Goal: Transaction & Acquisition: Purchase product/service

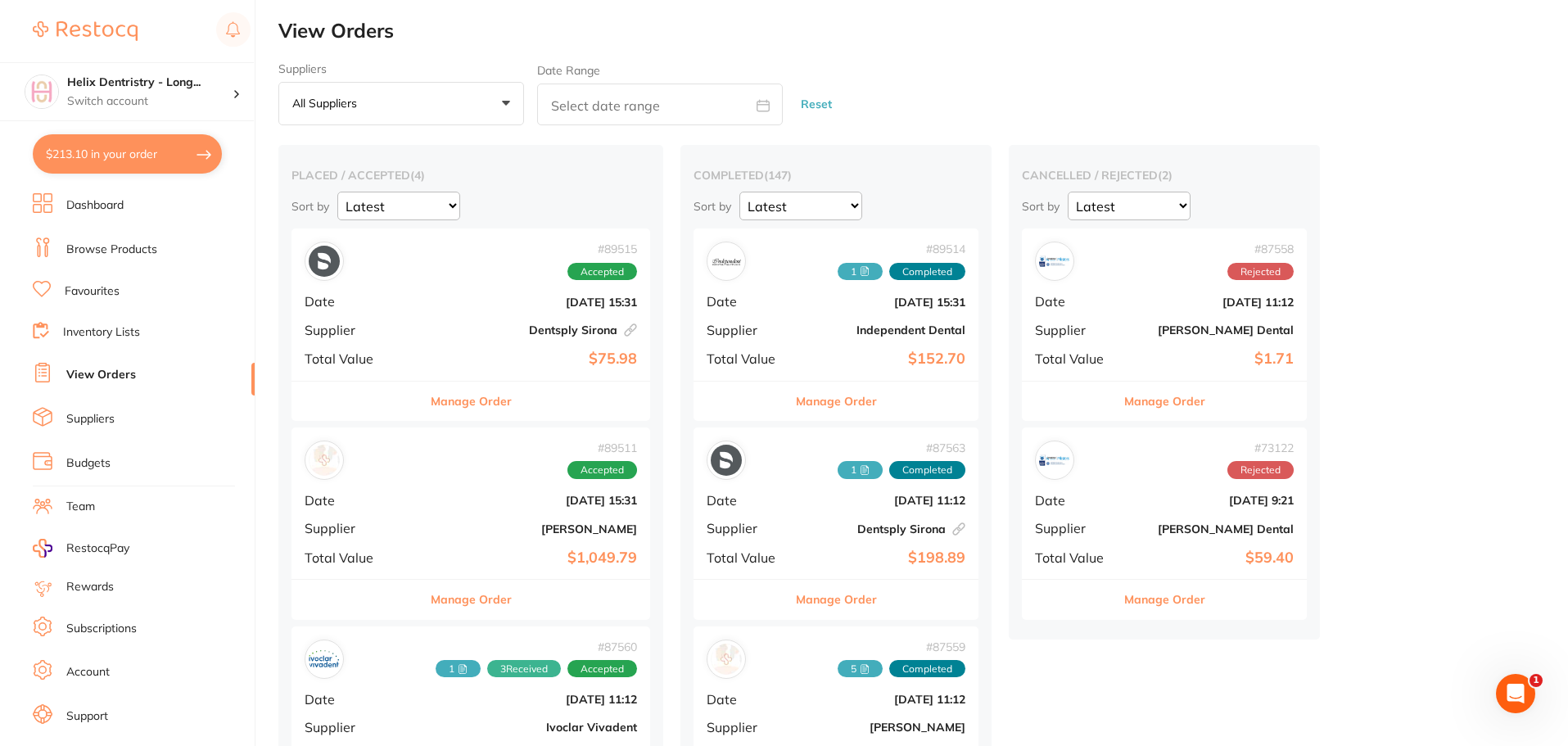
click at [466, 490] on div "# 89511 Accepted Date [DATE] 15:31 Supplier [PERSON_NAME] Total Value $1,049.79" at bounding box center [471, 503] width 359 height 151
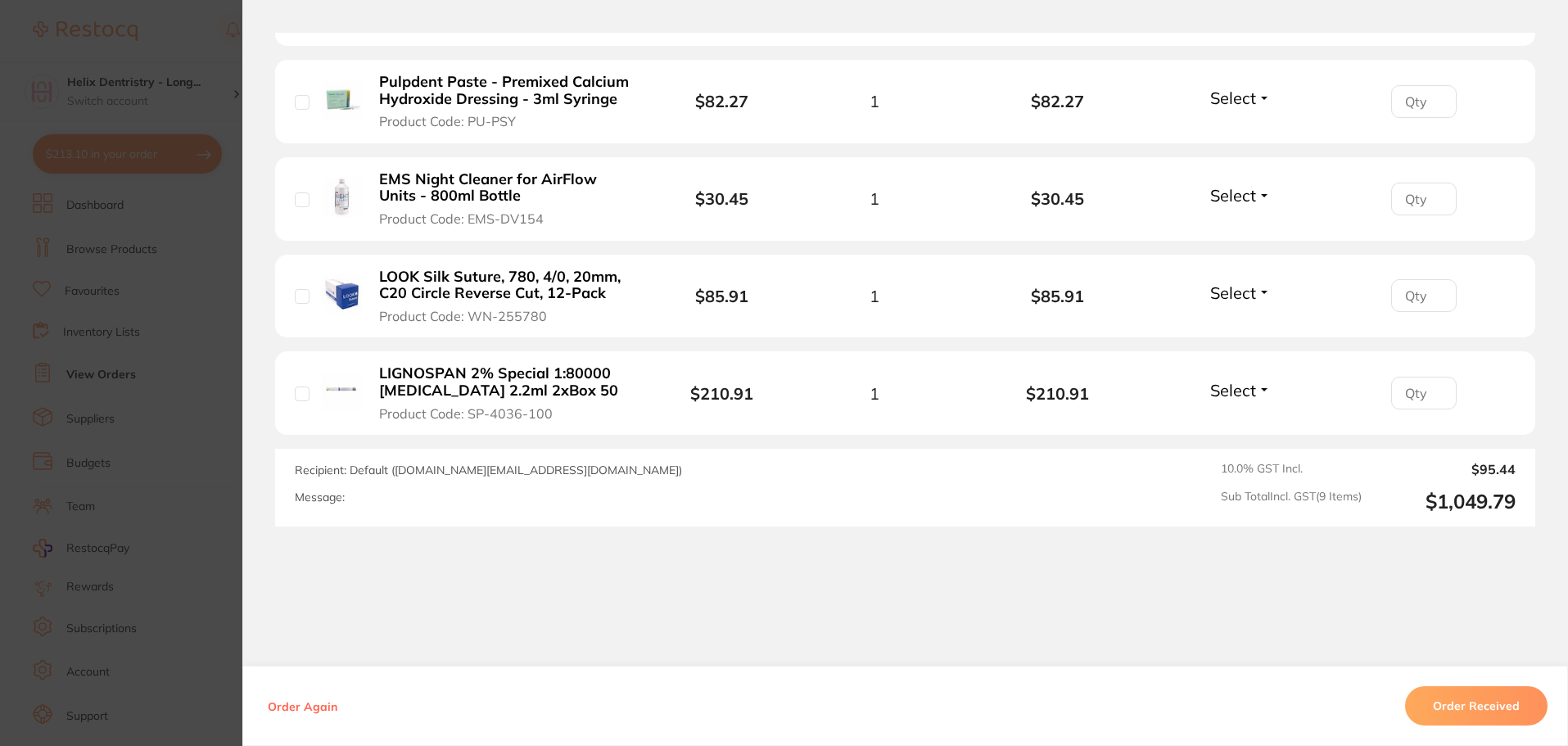
scroll to position [1026, 0]
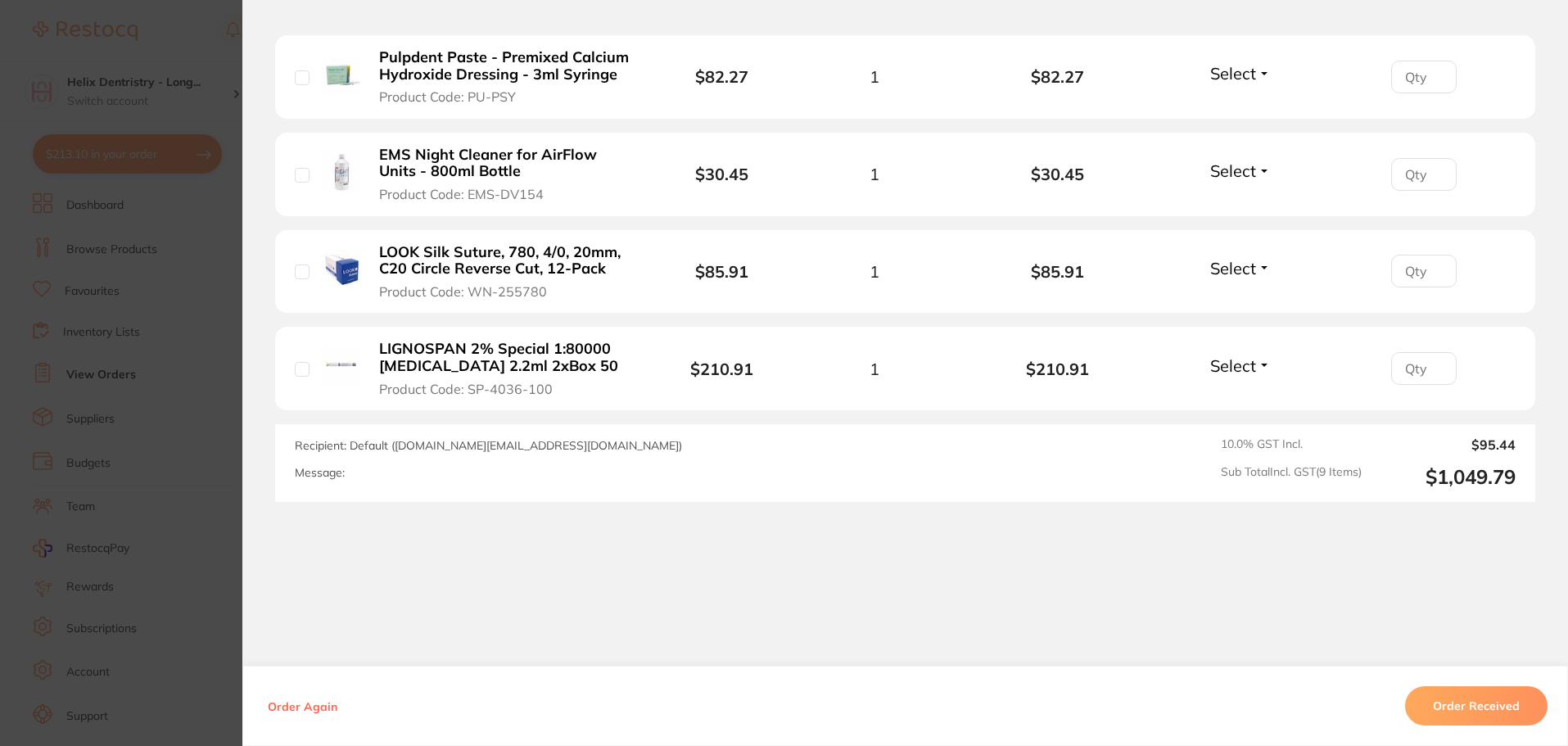
click at [174, 342] on section "Order ID: Restocq- 89511 Order Information Accepted Order Order Date [DATE] 15:…" at bounding box center [784, 373] width 1568 height 746
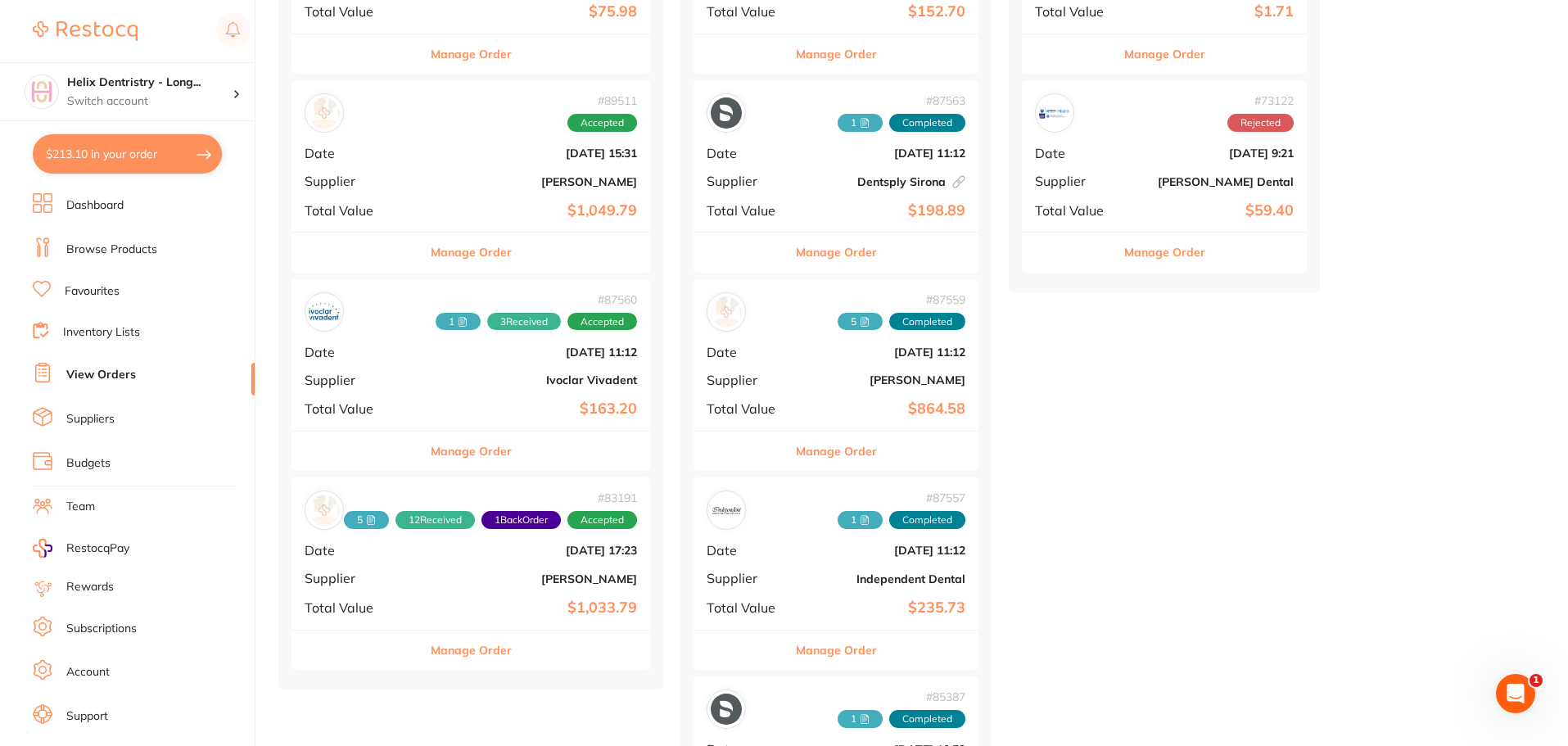
scroll to position [409, 0]
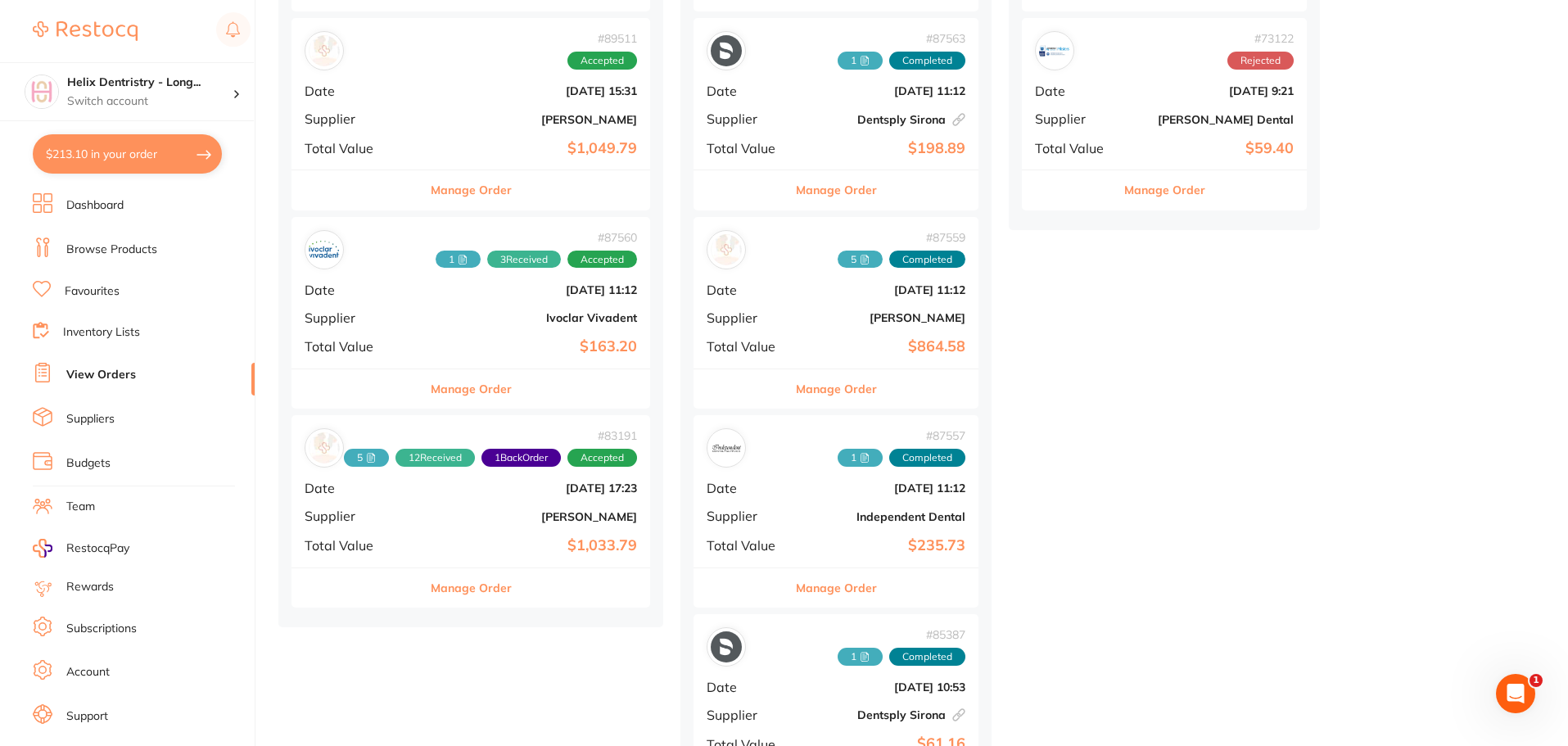
click at [427, 331] on div "# 87560 1 3 Received Accepted Date [DATE] 11:12 Supplier Ivoclar Vivadent Total…" at bounding box center [471, 292] width 359 height 151
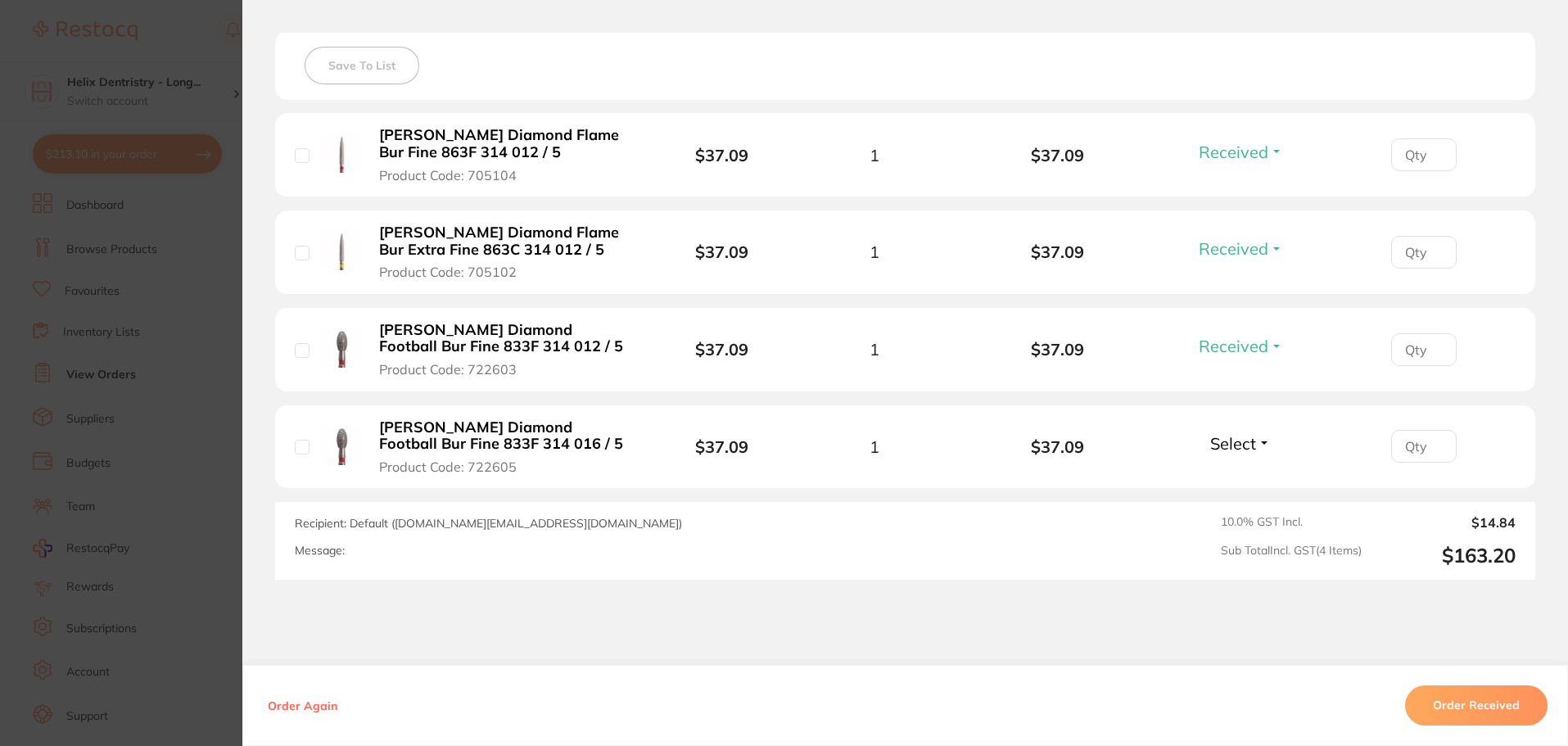
scroll to position [491, 0]
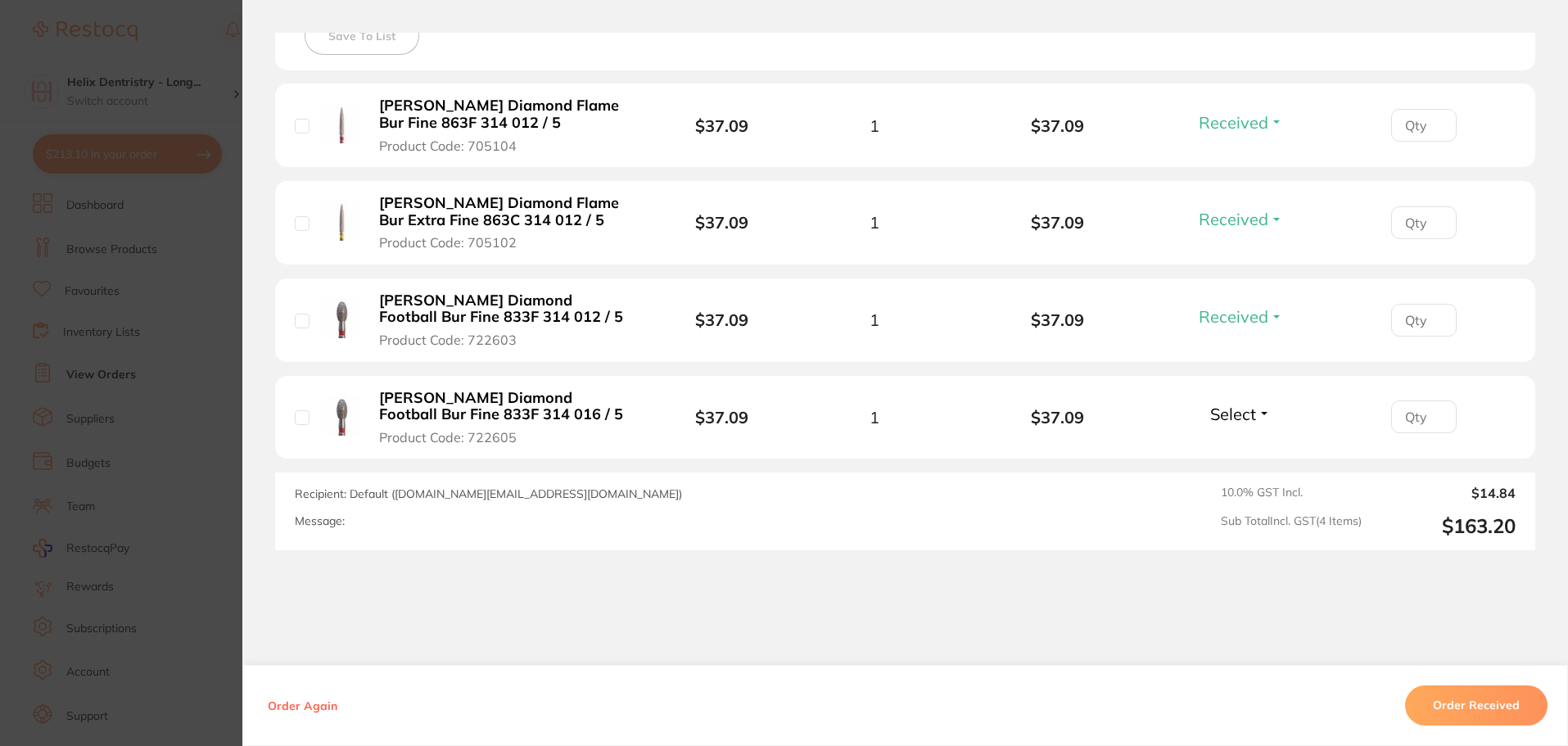
click at [156, 368] on section "Order ID: Restocq- 87560 Order Information 3 Received Accepted Order Order Date…" at bounding box center [784, 373] width 1568 height 746
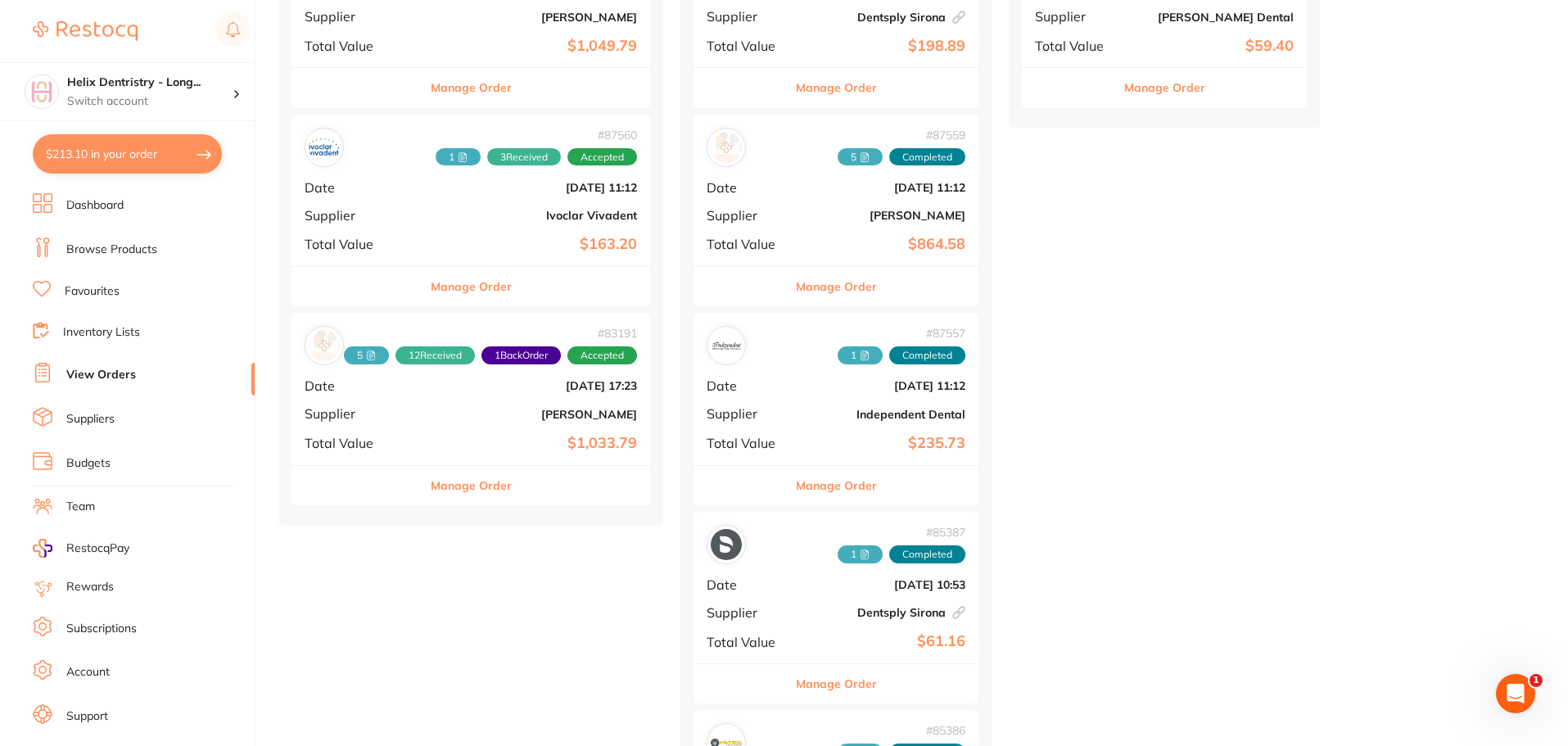
scroll to position [737, 0]
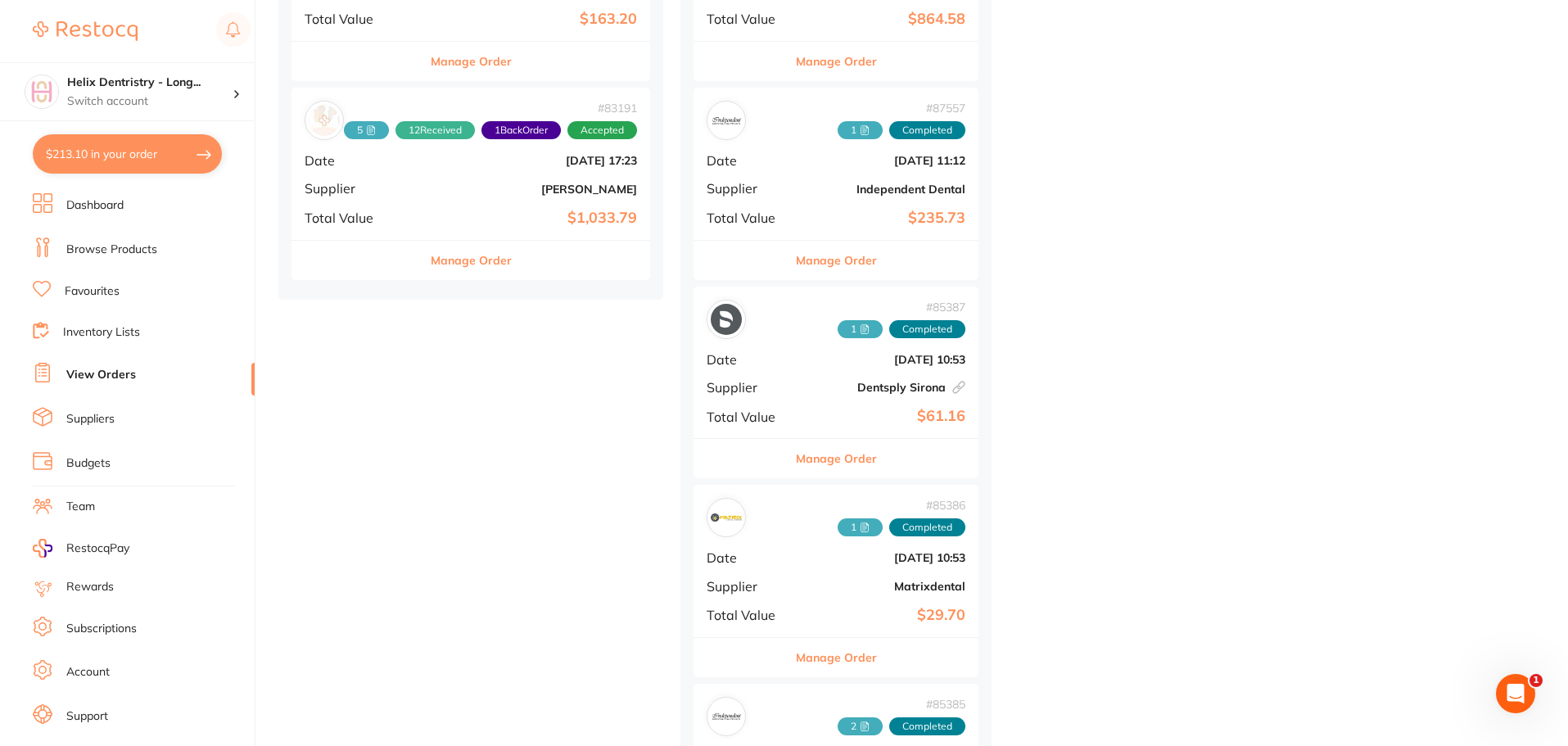
click at [466, 200] on div "# 83191 5 12 Received 1 Back Order Accepted Date [DATE] 17:23 Supplier [PERSON_…" at bounding box center [471, 163] width 359 height 151
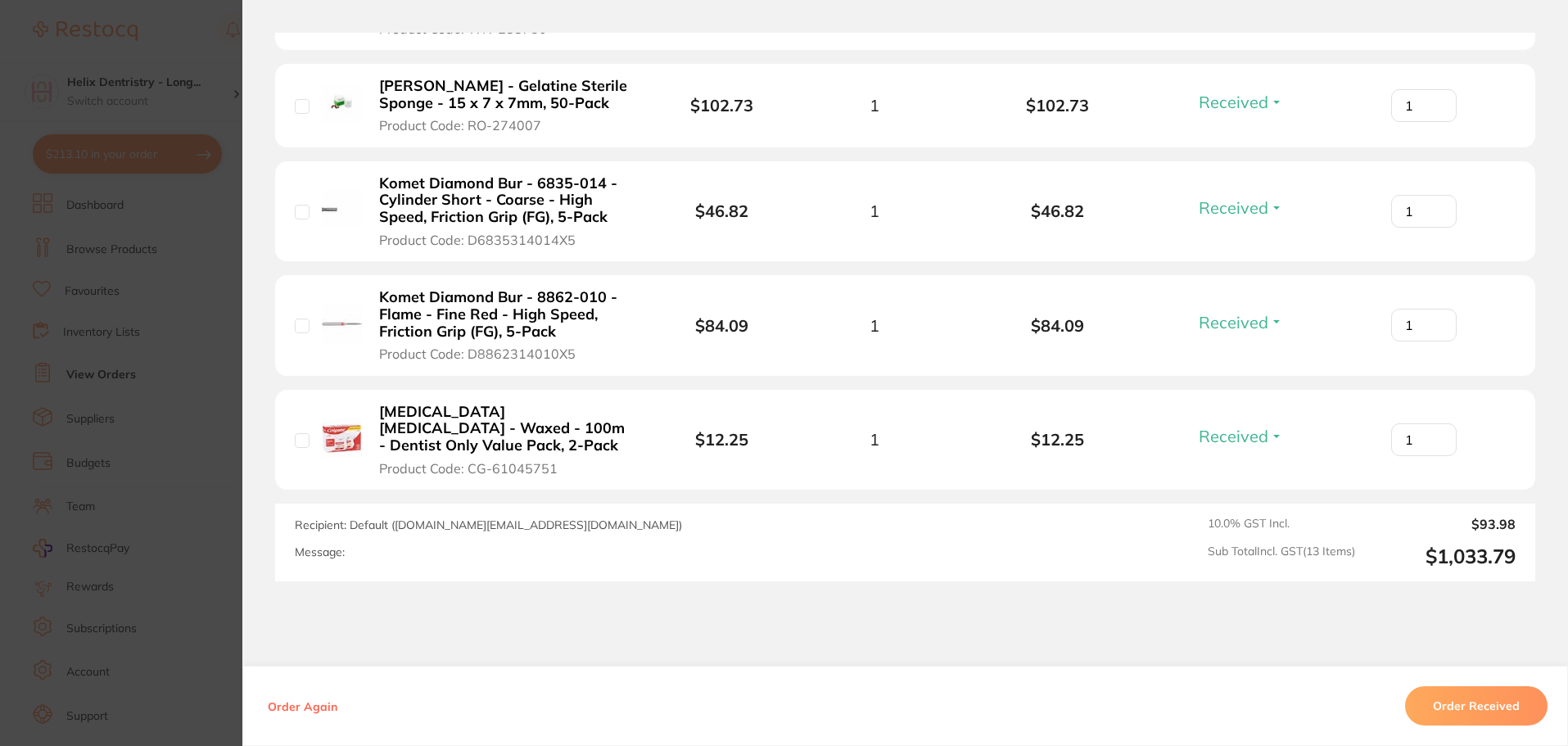
scroll to position [1601, 0]
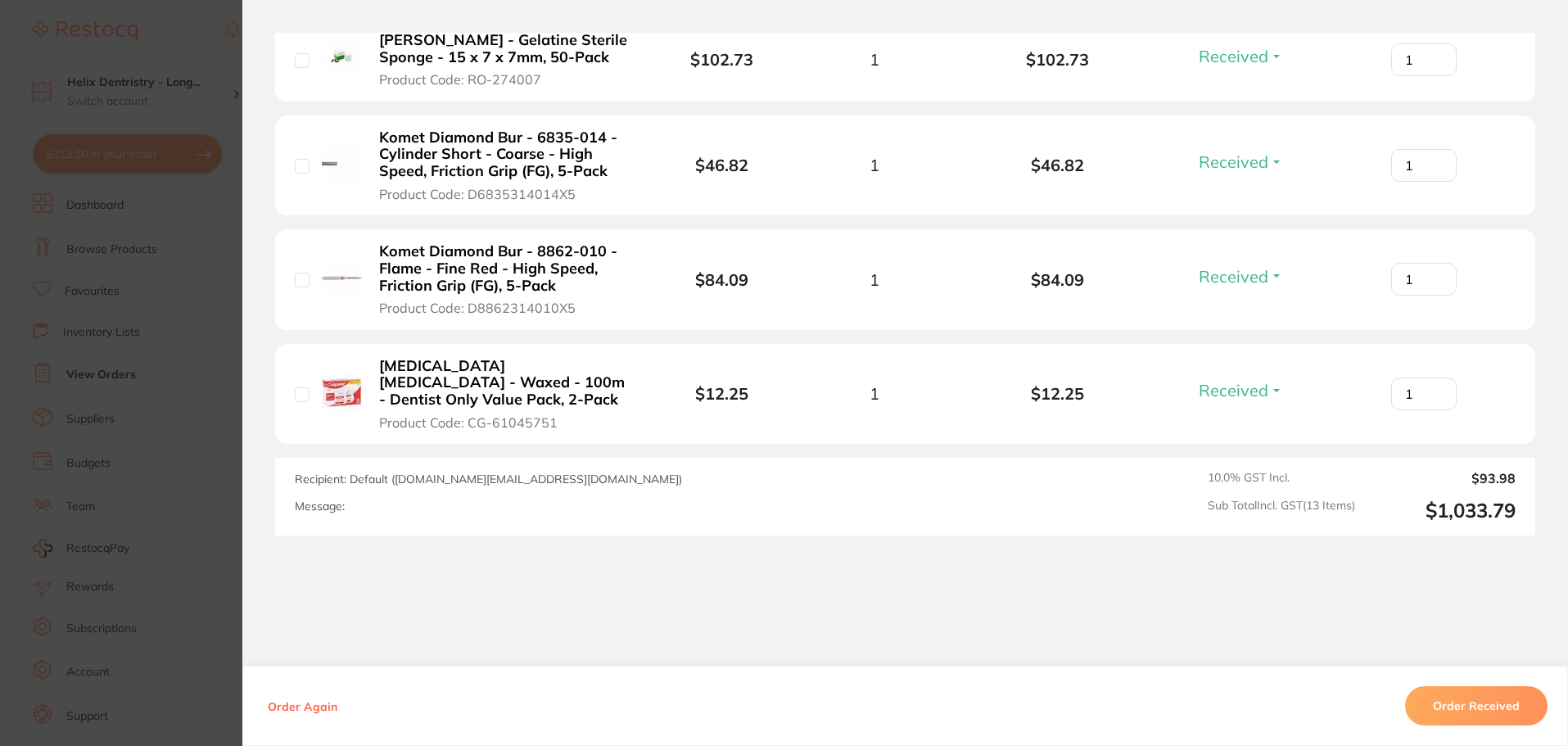
click at [177, 293] on section "Order ID: Restocq- 83191 Order Information 12 Received 1 Back Order Accepted Or…" at bounding box center [784, 373] width 1568 height 746
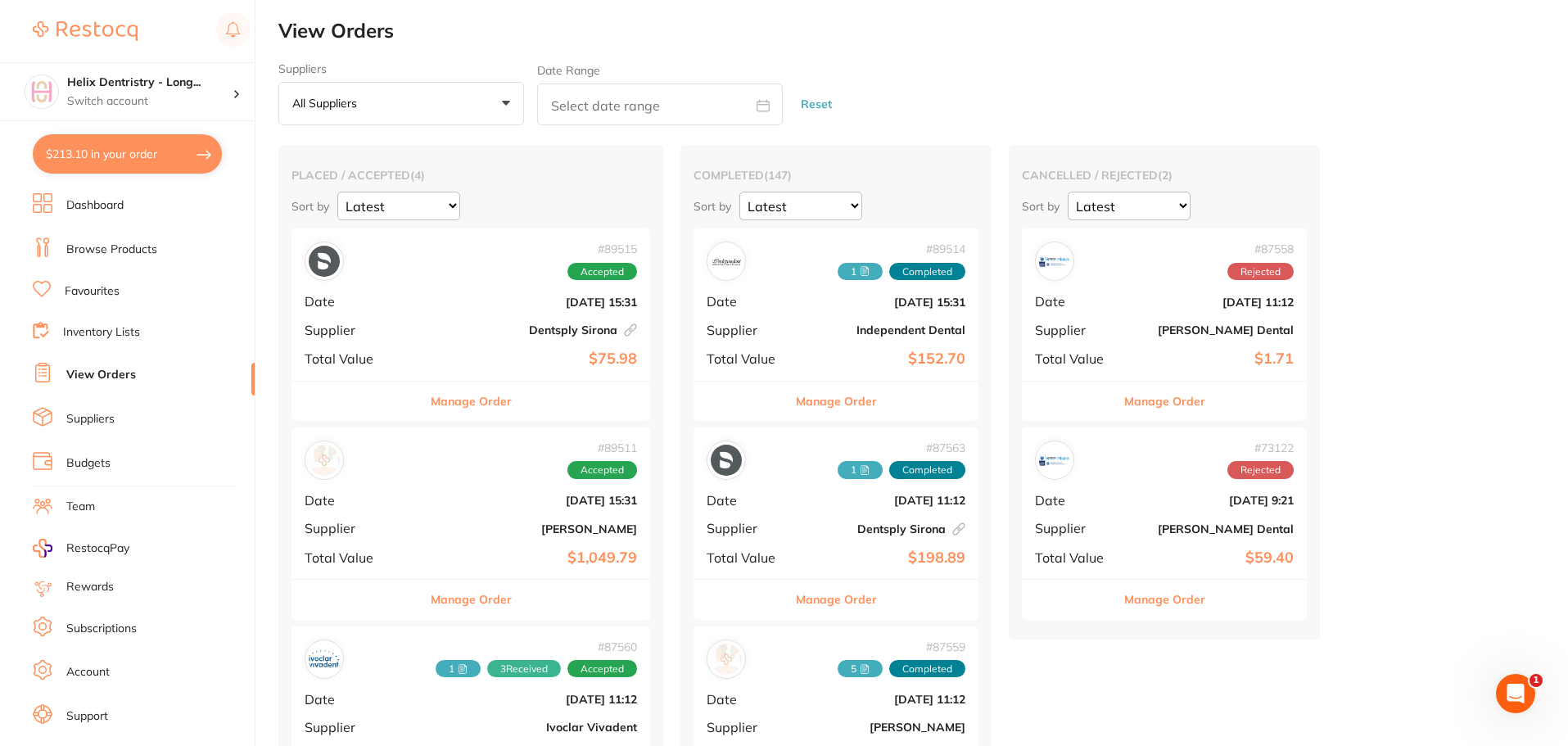
click at [150, 165] on button "$213.10 in your order" at bounding box center [127, 153] width 189 height 39
checkbox input "true"
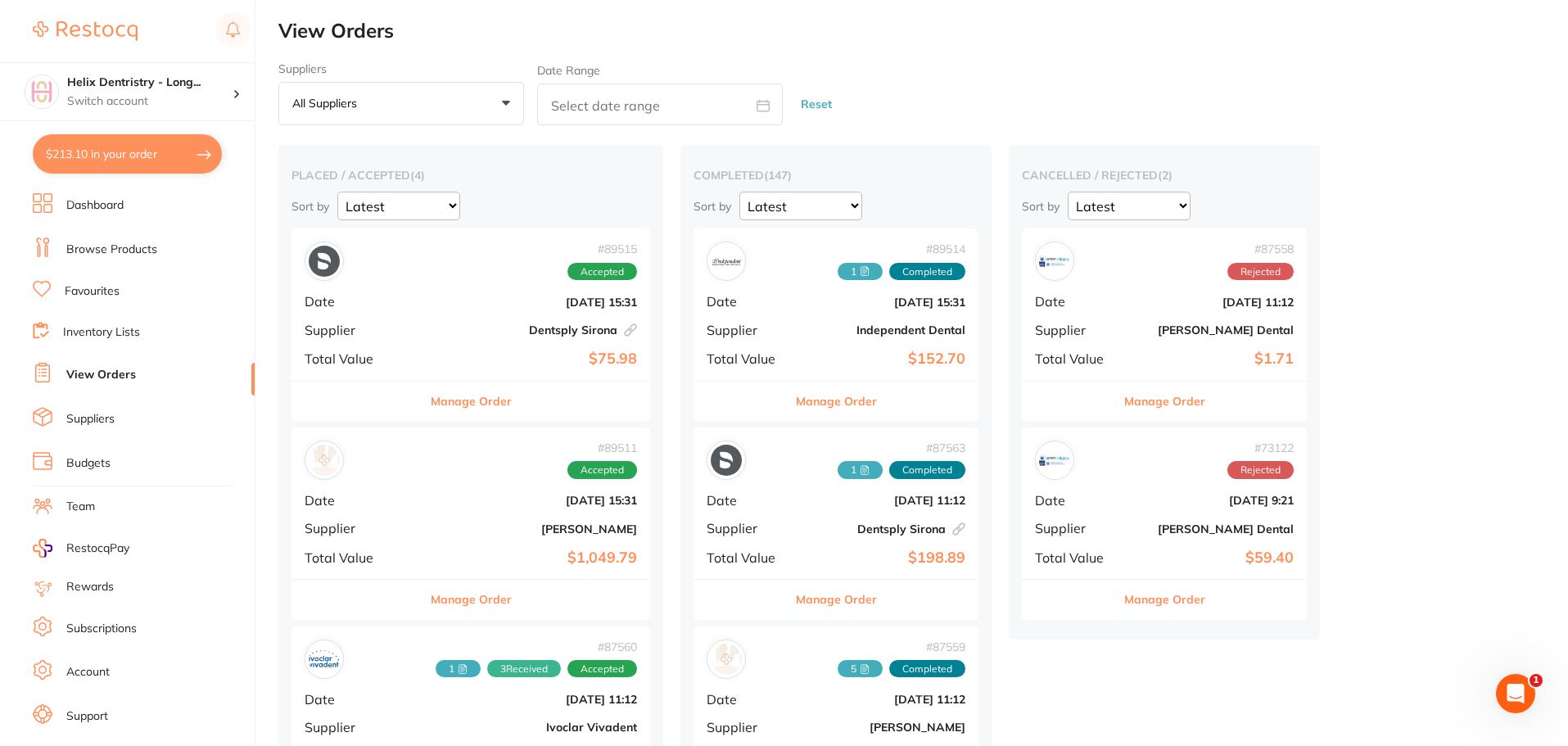
checkbox input "true"
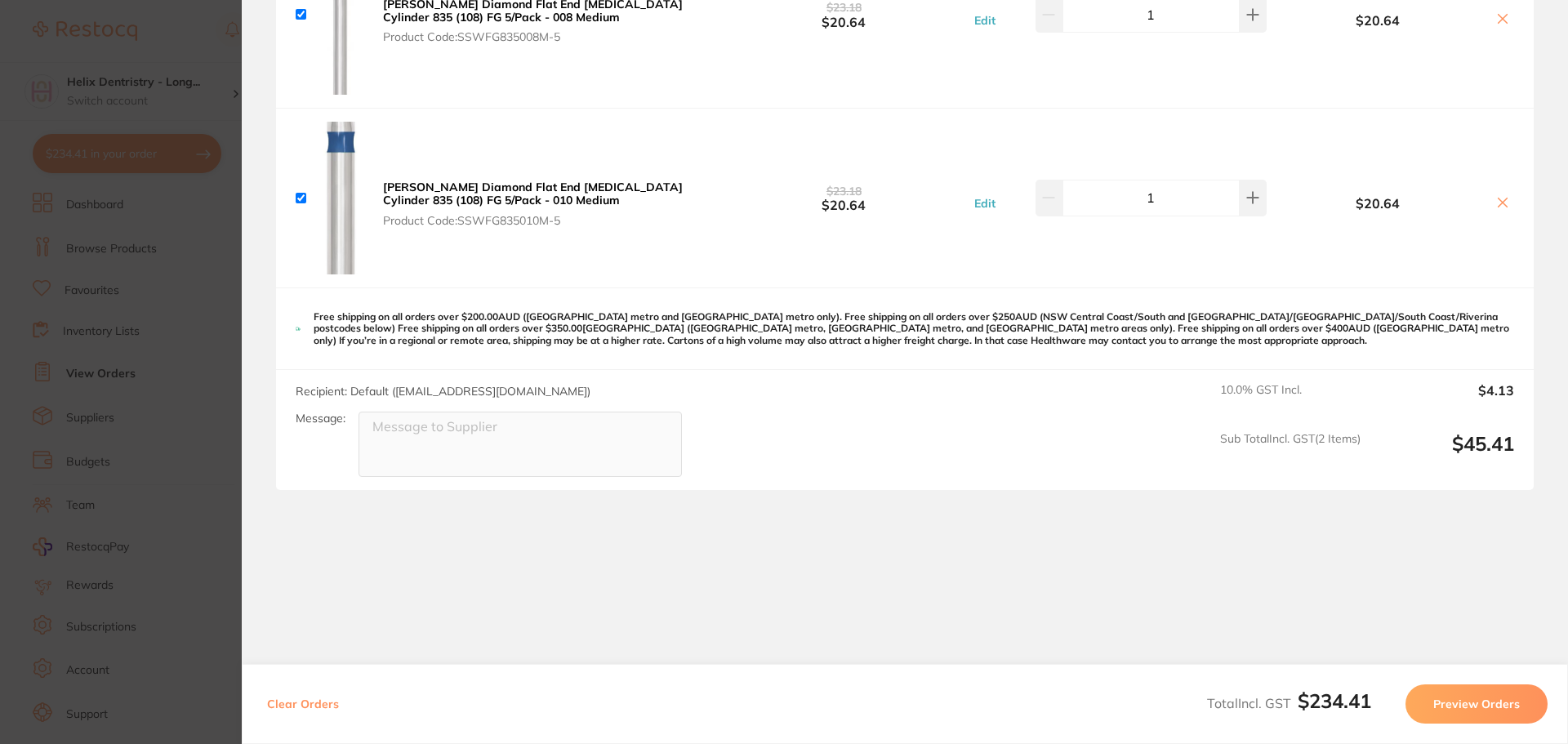
scroll to position [584, 0]
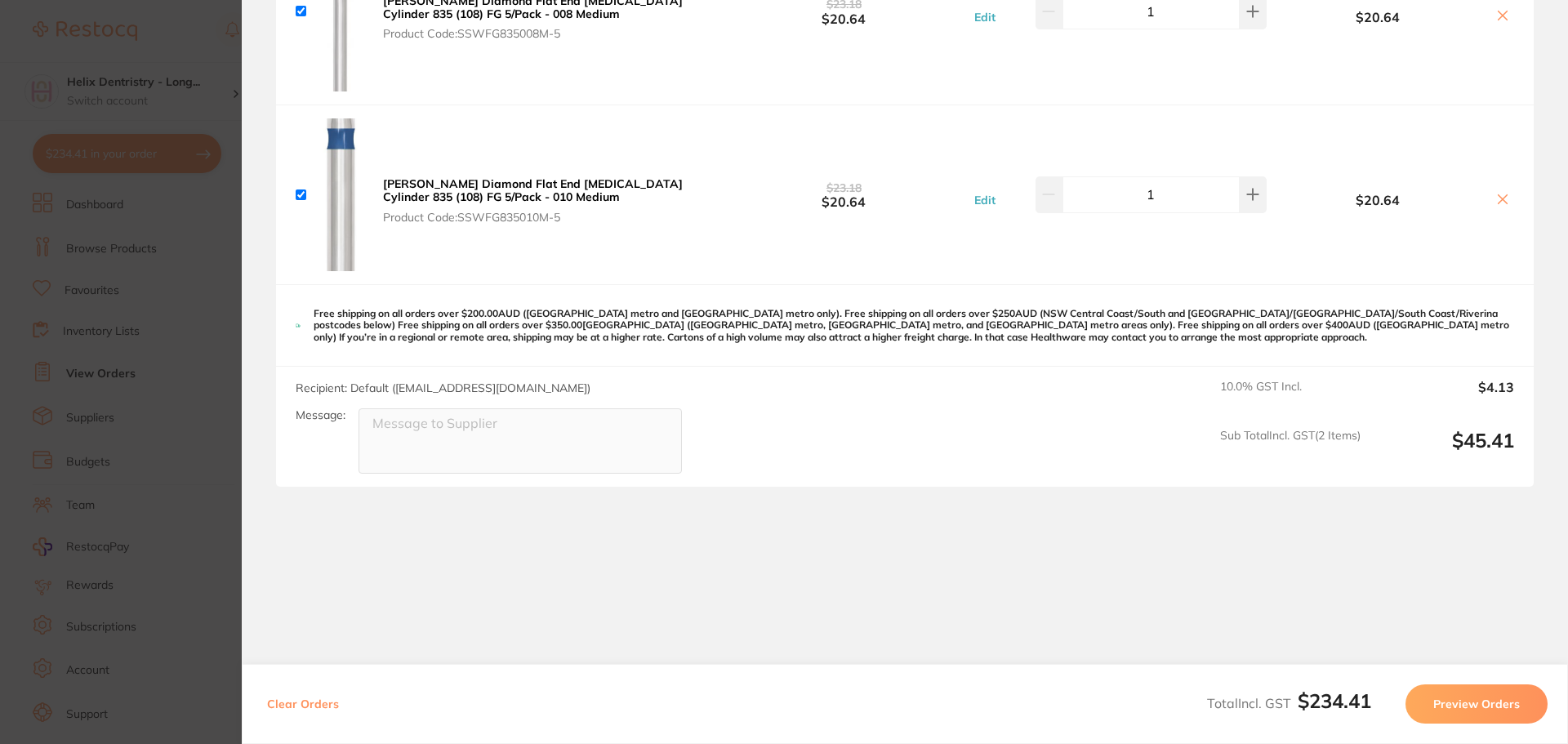
click at [194, 373] on section "Update RRP Set your pre negotiated price for this item. Item Agreed RRP (excl. …" at bounding box center [784, 372] width 1568 height 744
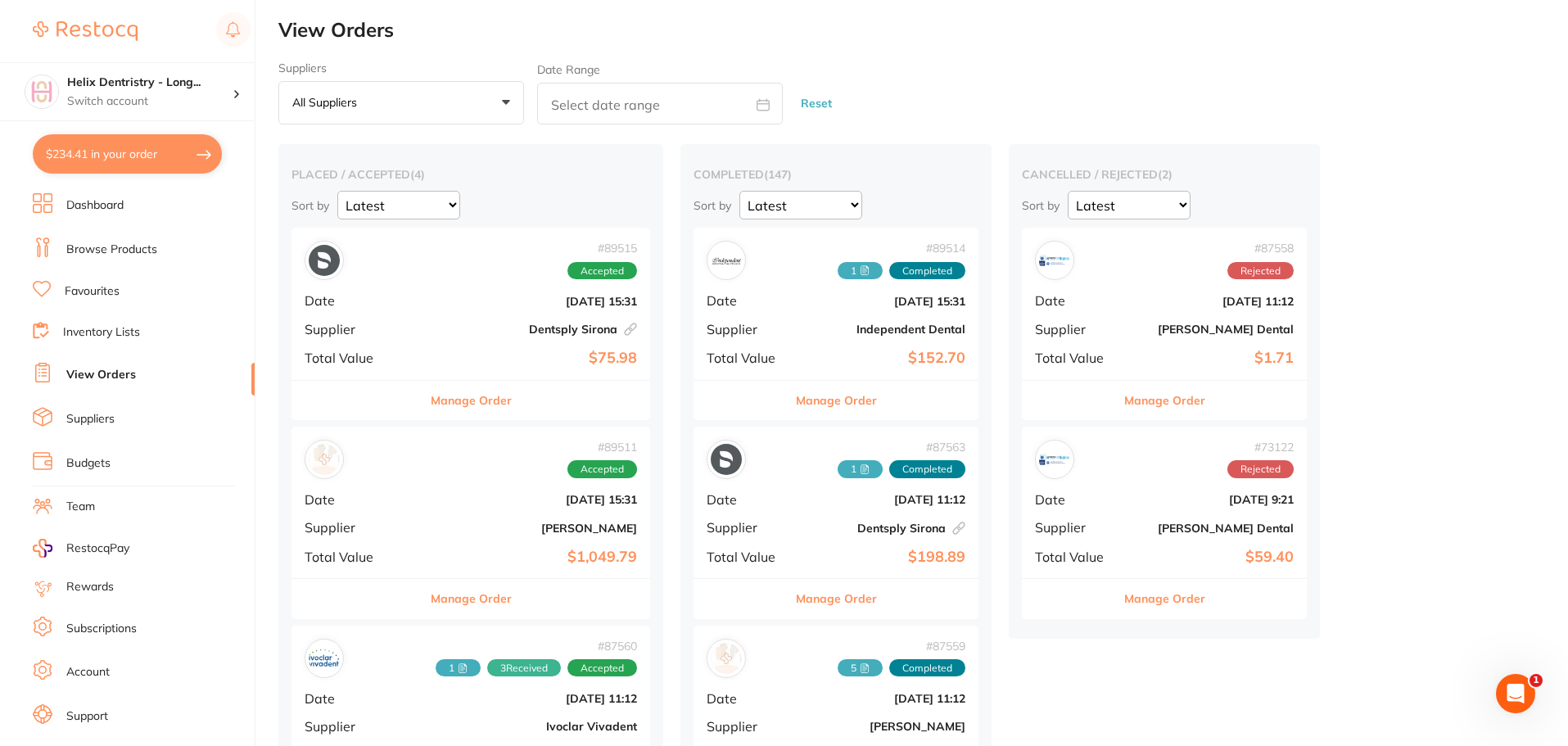
click at [93, 245] on link "Browse Products" at bounding box center [112, 250] width 91 height 16
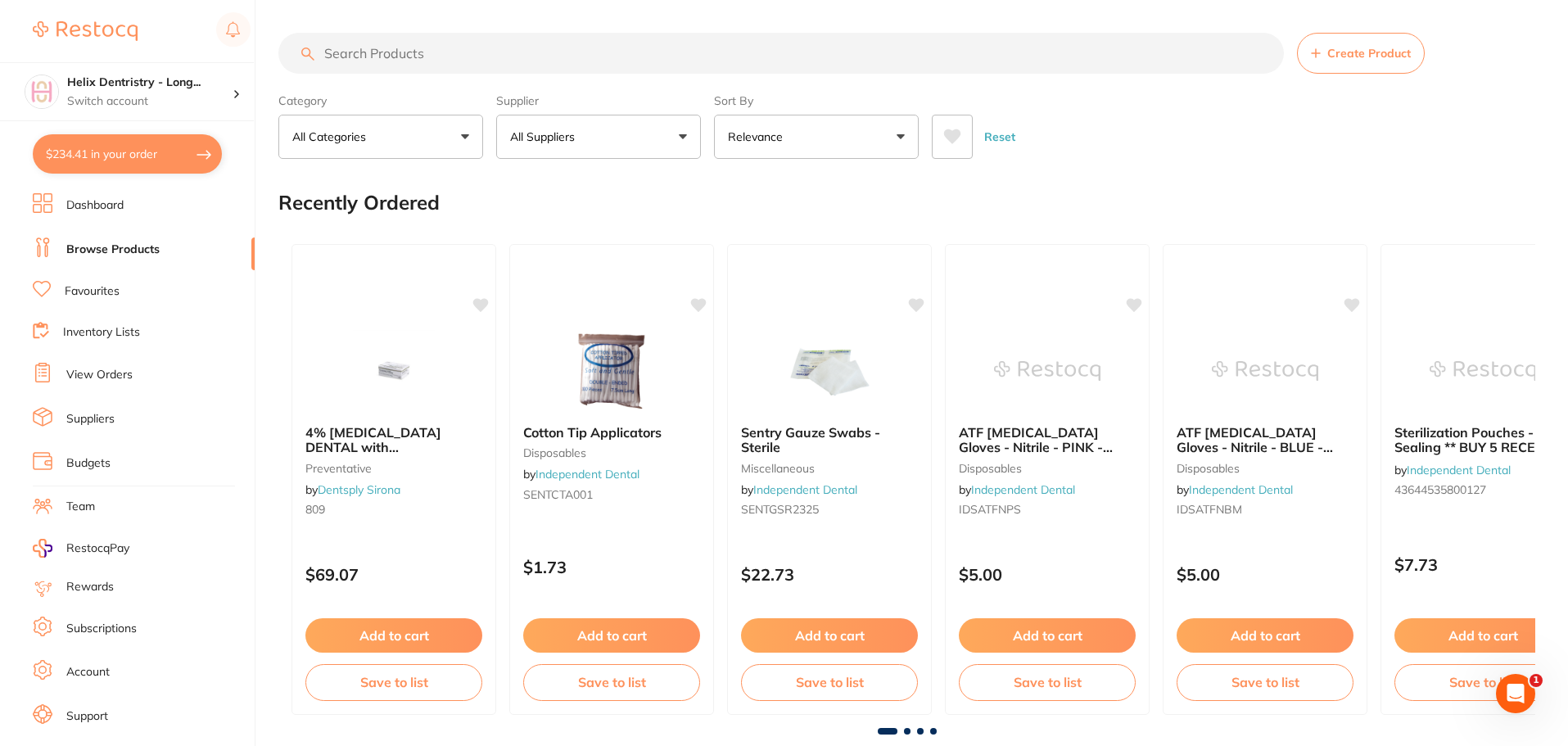
click at [400, 65] on input "search" at bounding box center [781, 53] width 1005 height 41
drag, startPoint x: 409, startPoint y: 61, endPoint x: 414, endPoint y: 54, distance: 8.6
click at [409, 61] on input "search" at bounding box center [781, 53] width 1005 height 41
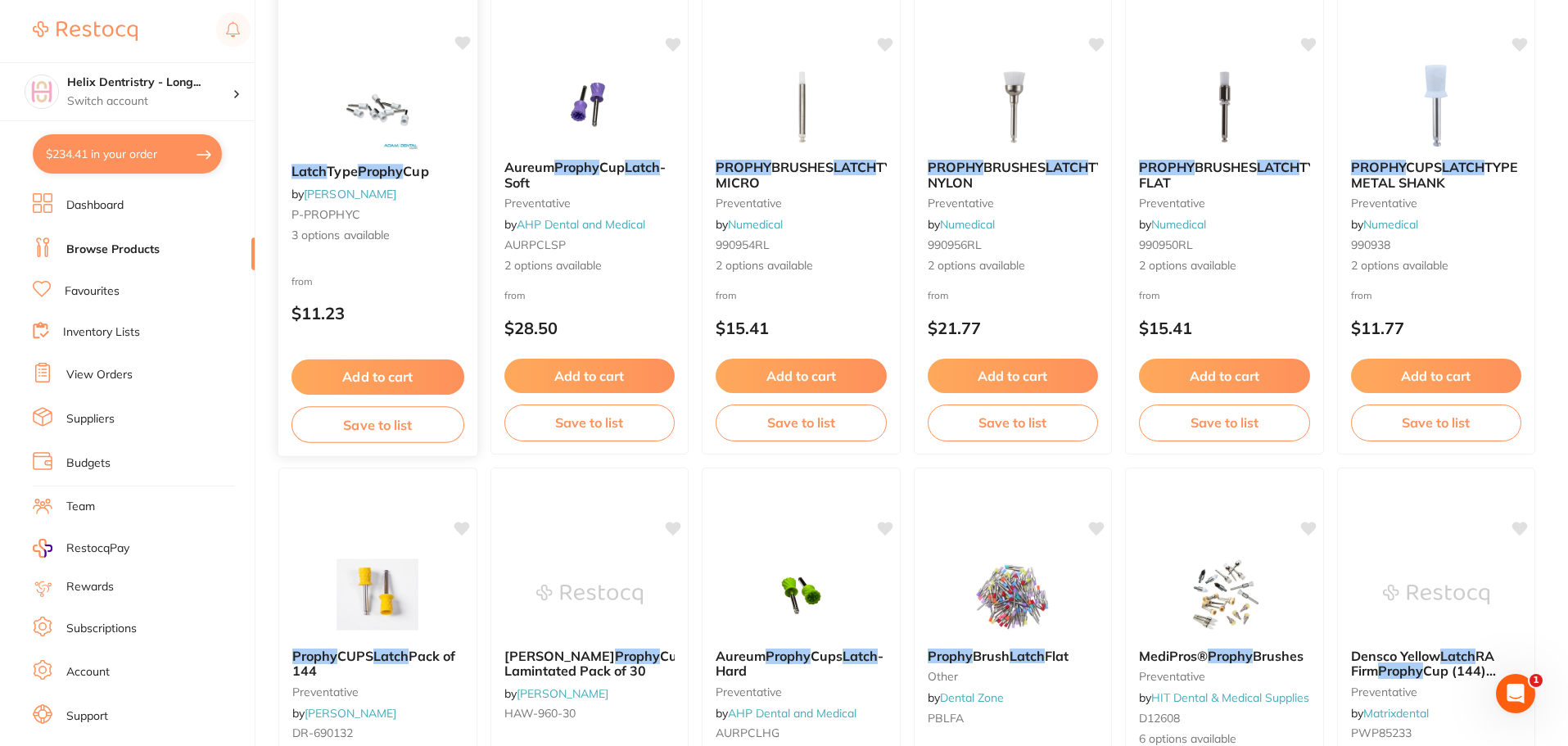
scroll to position [246, 0]
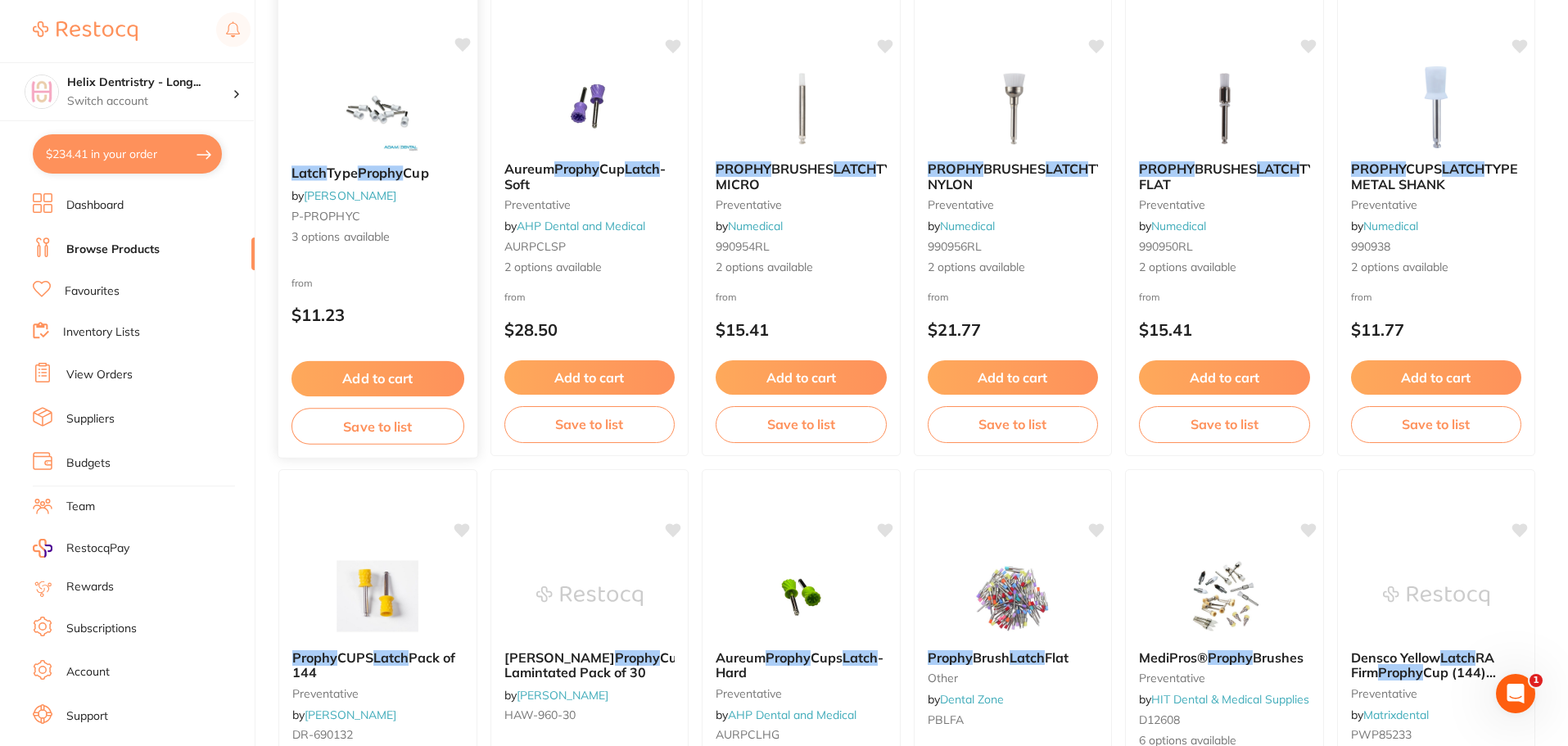
type input "prophy latch"
click at [365, 182] on div "Latch Type Prophy Cup by [PERSON_NAME] P-PROPHYC 3 options available" at bounding box center [378, 205] width 199 height 107
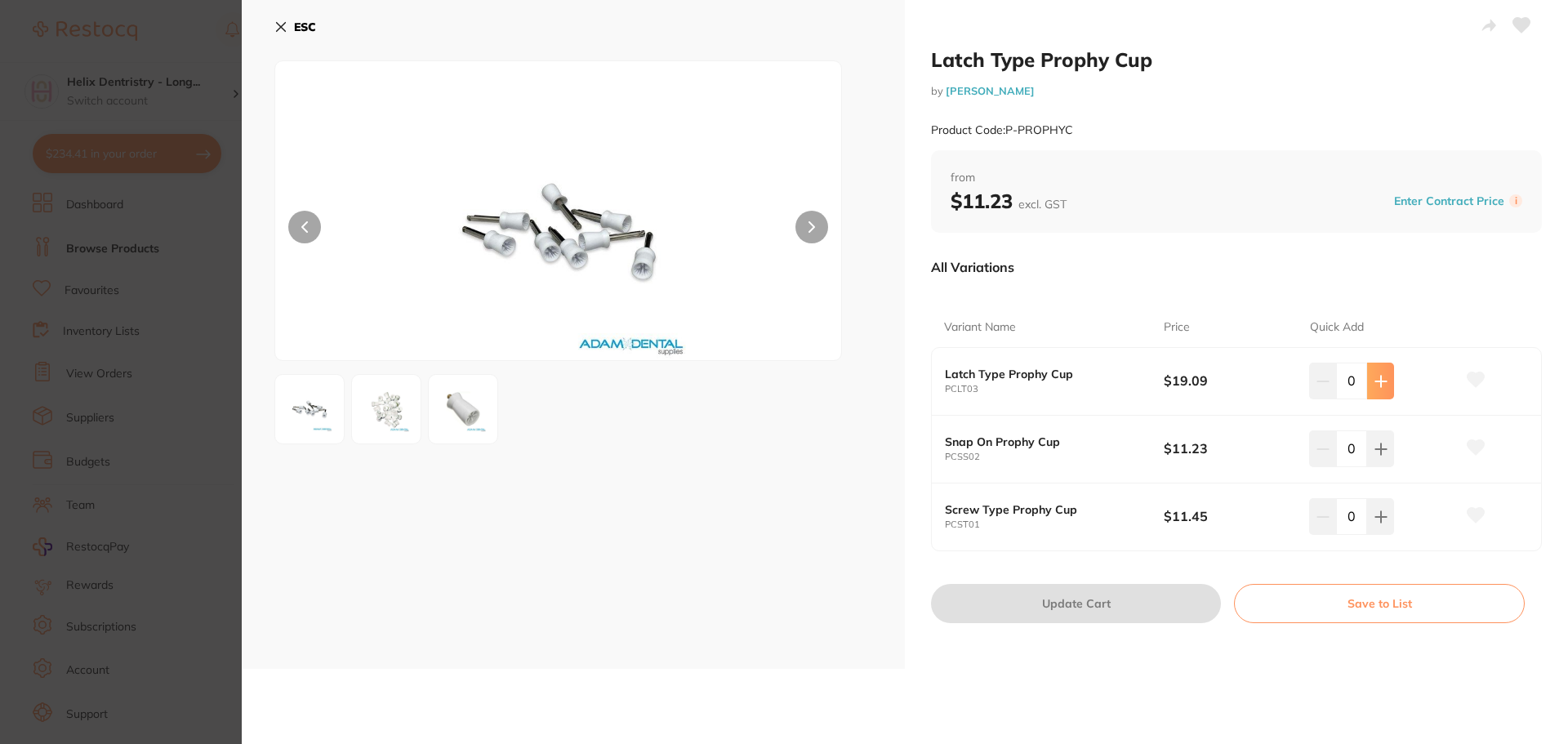
click at [1380, 373] on button at bounding box center [1381, 381] width 27 height 36
type input "1"
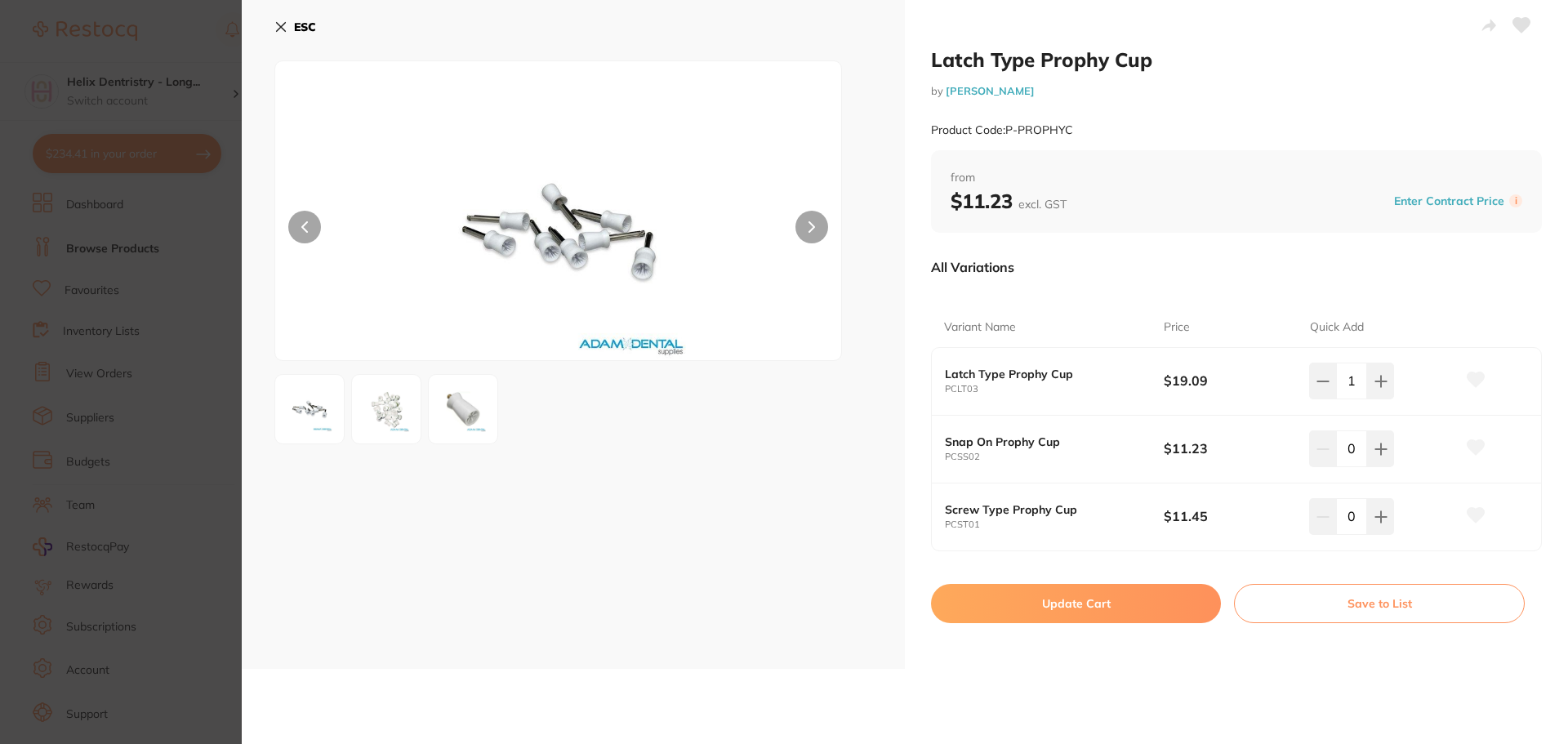
click at [384, 414] on img at bounding box center [386, 409] width 59 height 59
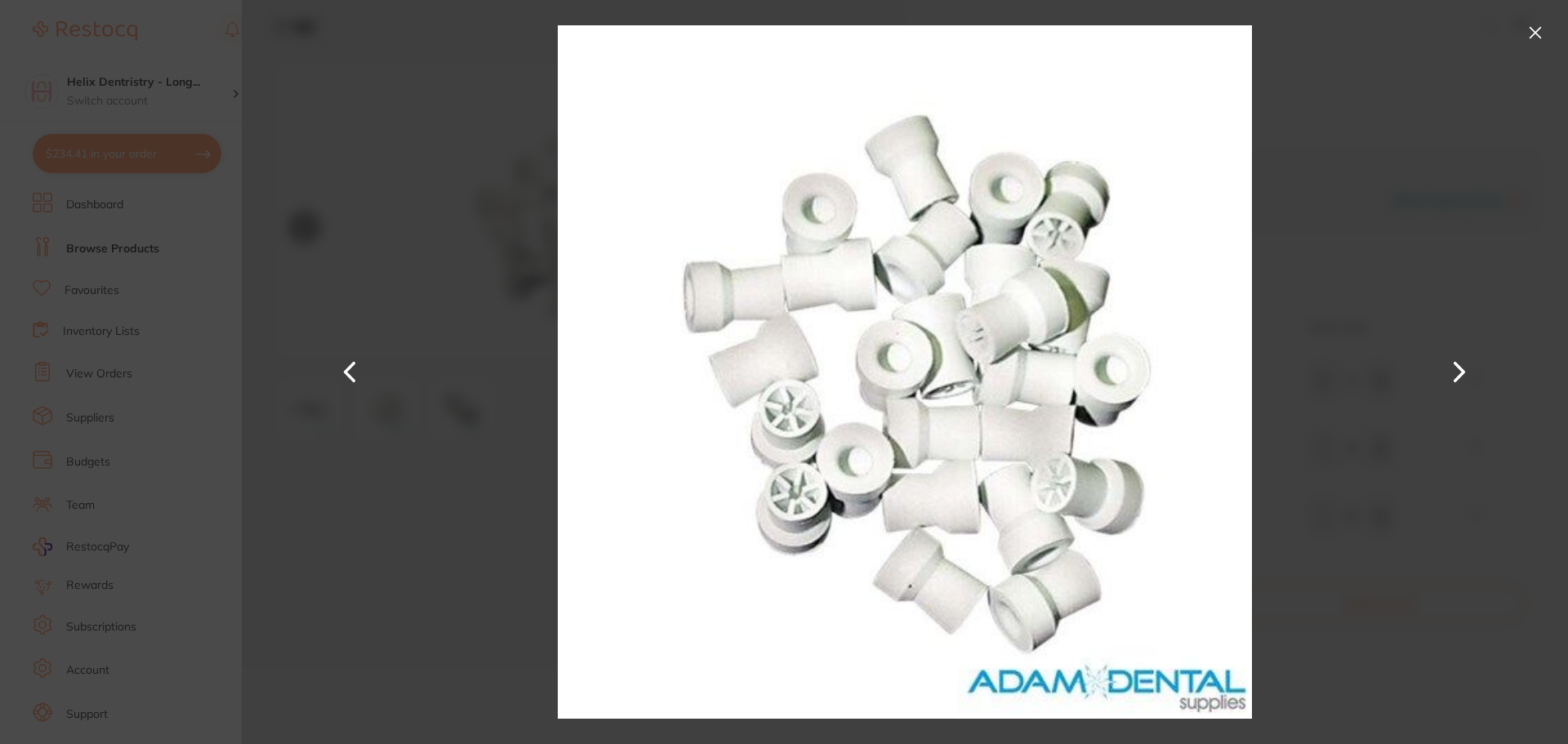
click at [1536, 36] on button at bounding box center [1535, 33] width 26 height 26
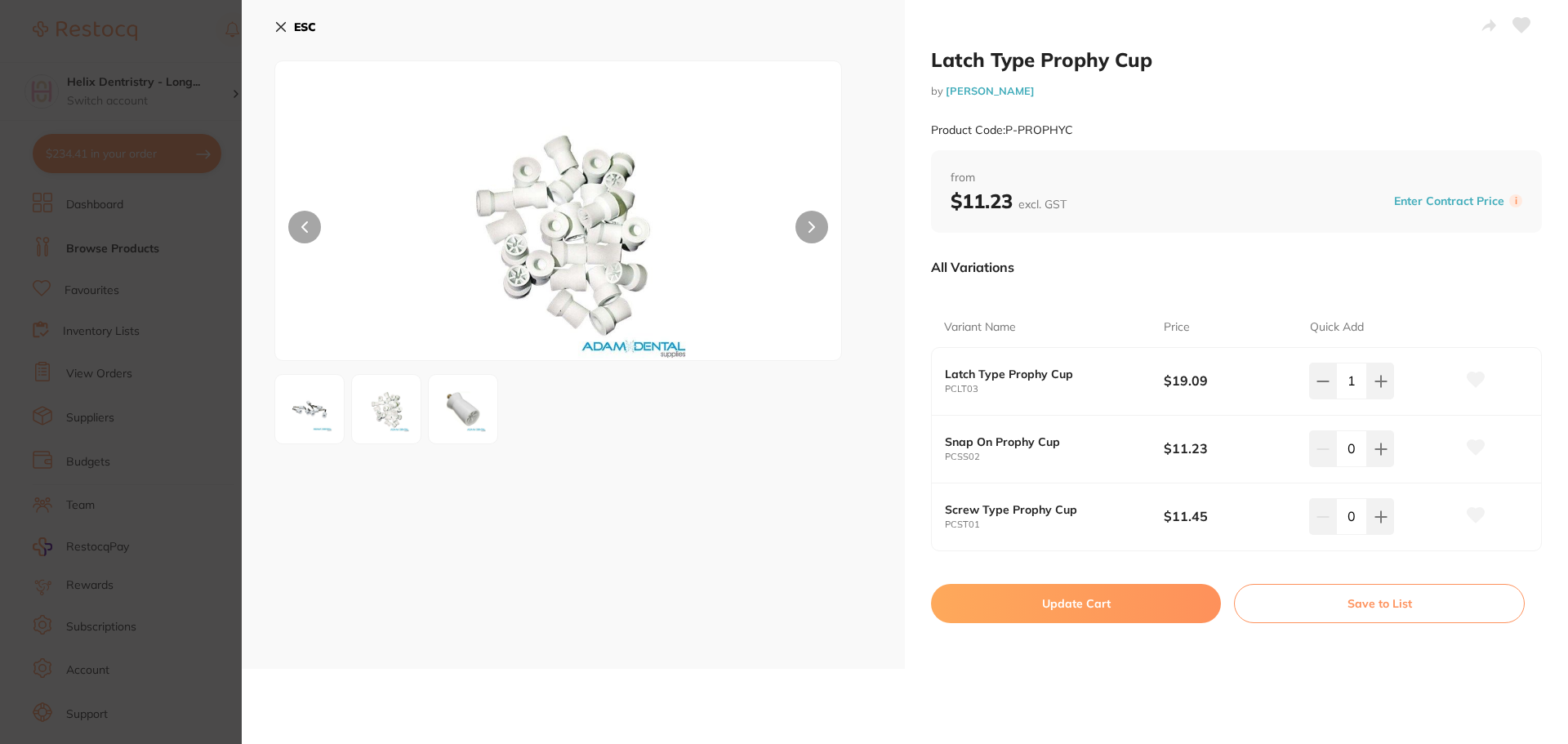
click at [319, 412] on img at bounding box center [309, 409] width 59 height 59
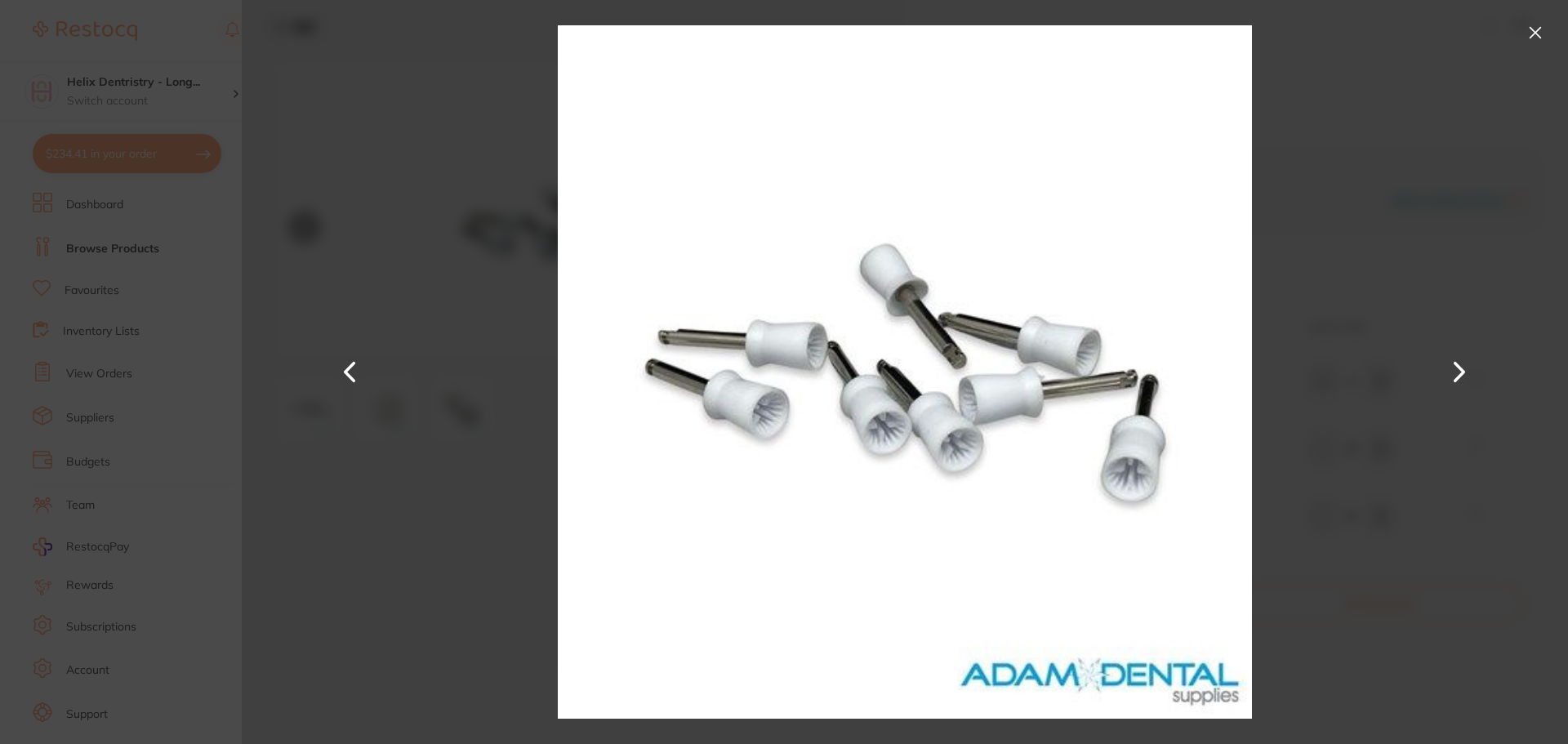
click at [1532, 27] on button at bounding box center [1535, 33] width 26 height 26
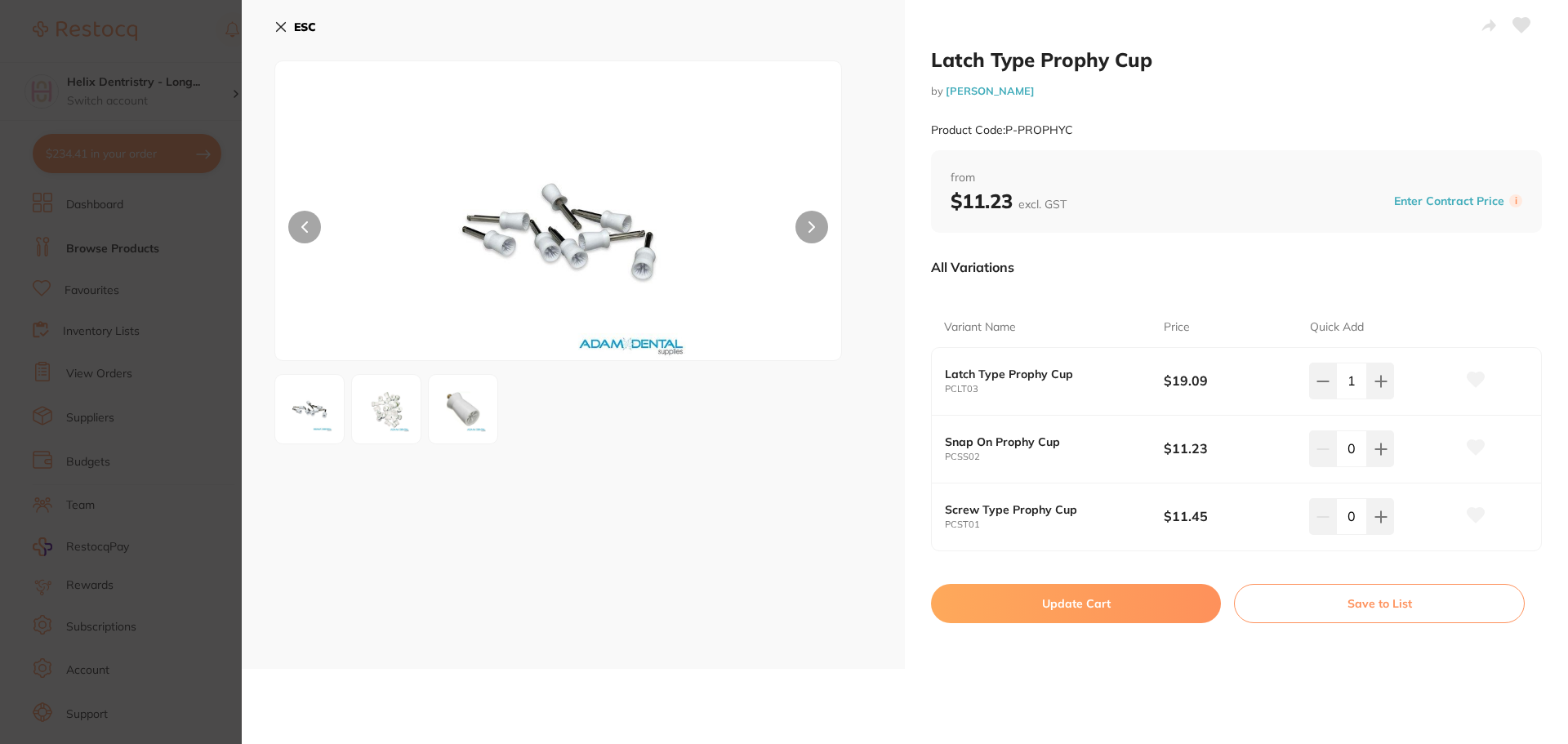
click at [1079, 600] on button "Update Cart" at bounding box center [1076, 603] width 290 height 39
checkbox input "false"
